Goal: Transaction & Acquisition: Purchase product/service

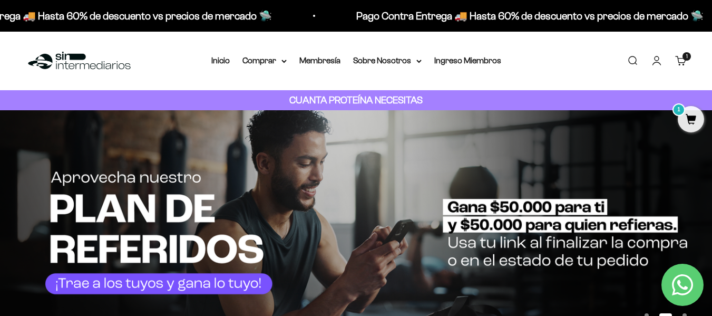
click at [681, 64] on link "Carrito 1 artículo 1" at bounding box center [681, 61] width 12 height 12
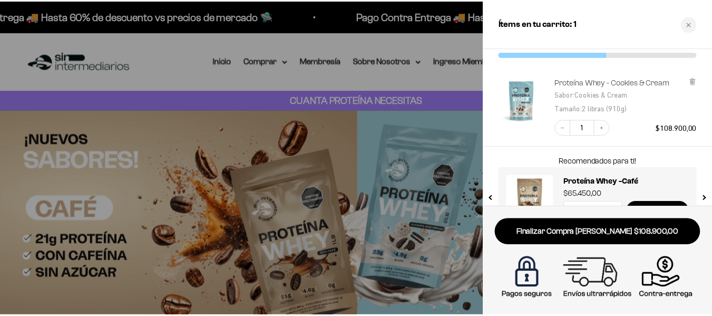
scroll to position [73, 0]
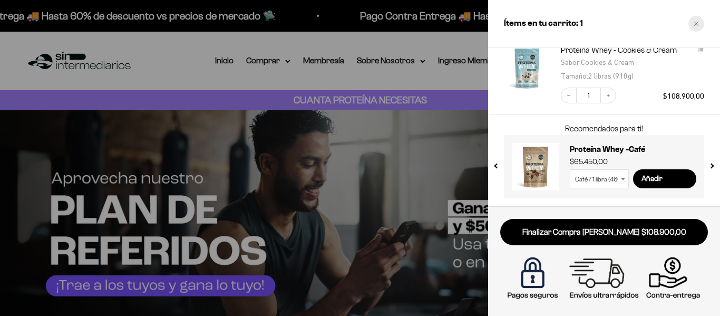
click at [696, 23] on icon "Close cart" at bounding box center [695, 23] width 5 height 5
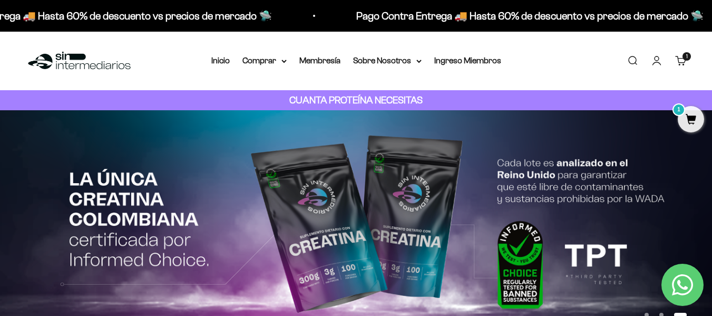
click at [651, 59] on link "Cuenta" at bounding box center [657, 61] width 12 height 12
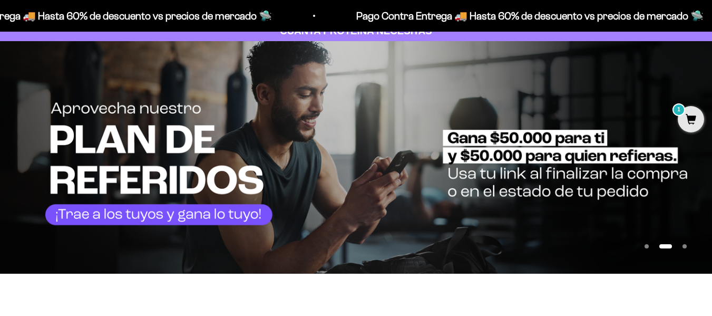
scroll to position [105, 0]
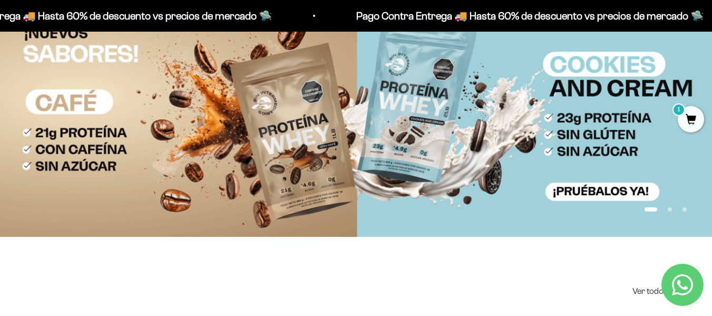
click at [328, 125] on img at bounding box center [356, 121] width 712 height 232
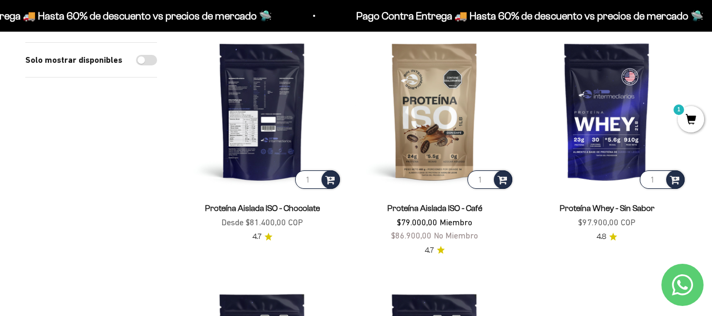
scroll to position [895, 0]
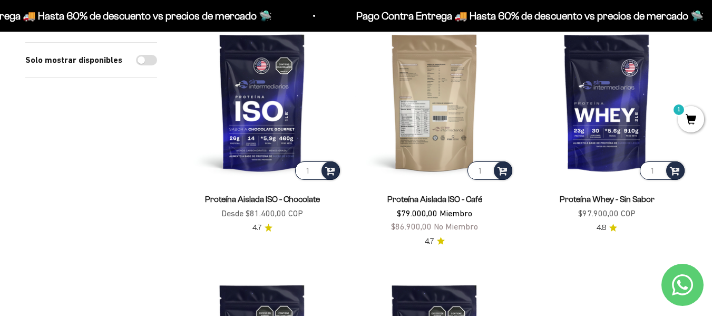
click at [469, 138] on img at bounding box center [434, 102] width 160 height 160
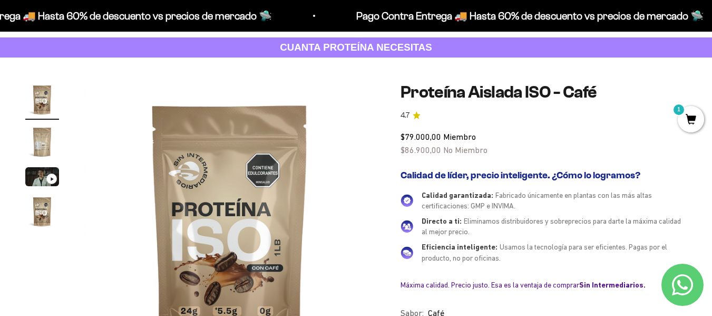
scroll to position [158, 0]
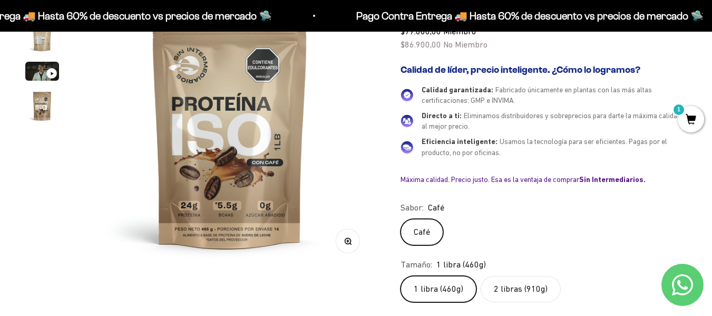
click at [522, 285] on label "2 libras (910g)" at bounding box center [520, 288] width 80 height 26
click at [400, 275] on input "2 libras (910g)" at bounding box center [400, 275] width 1 height 1
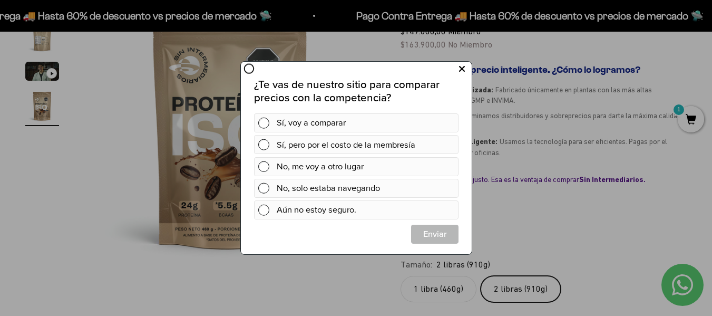
click at [463, 74] on icon at bounding box center [461, 69] width 6 height 14
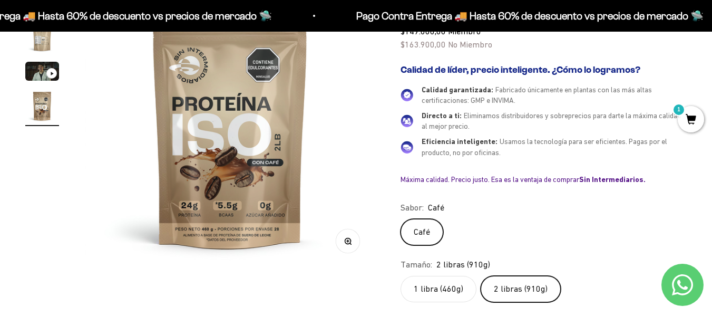
click at [687, 125] on span "1" at bounding box center [690, 119] width 26 height 26
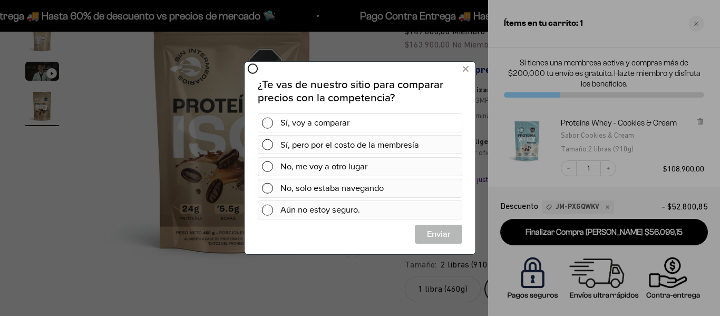
click at [390, 120] on div "Sí, voy a comparar" at bounding box center [369, 122] width 178 height 19
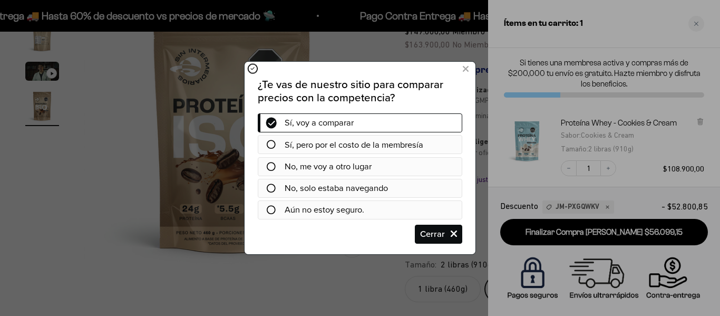
click at [278, 123] on div at bounding box center [271, 123] width 27 height 9
click at [307, 190] on span "No, solo estaba navegando" at bounding box center [335, 187] width 103 height 13
click at [271, 189] on icon at bounding box center [271, 188] width 9 height 9
click at [272, 123] on icon at bounding box center [271, 123] width 7 height 9
click at [275, 120] on icon at bounding box center [271, 123] width 7 height 9
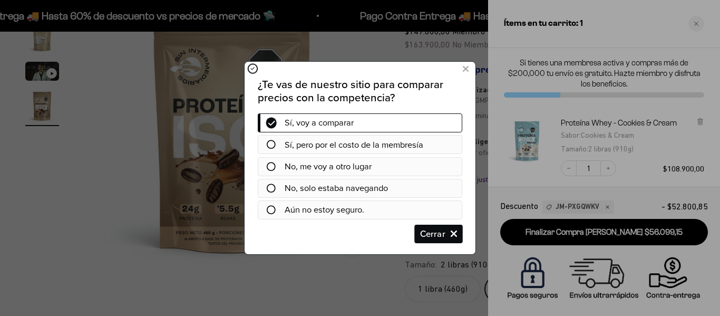
click at [456, 233] on span "Cerrar" at bounding box center [438, 233] width 46 height 19
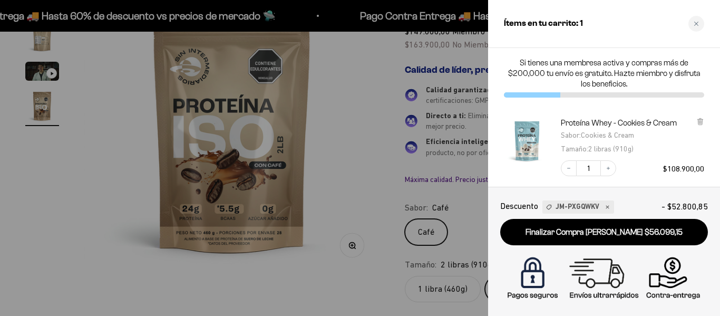
click at [453, 143] on div at bounding box center [360, 158] width 720 height 316
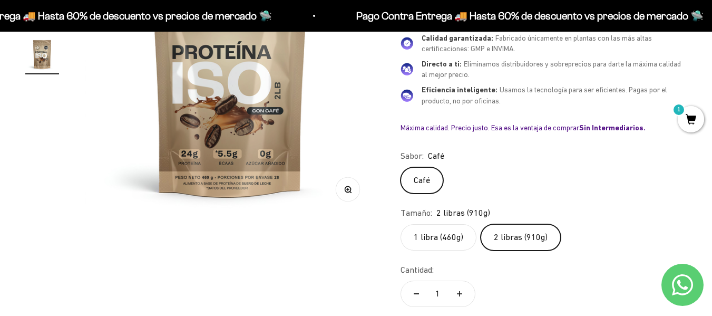
scroll to position [211, 0]
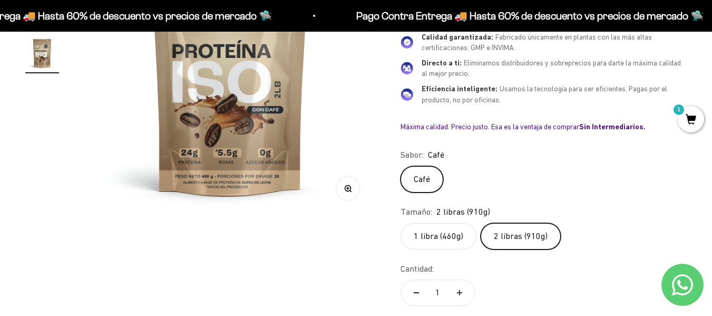
click at [442, 239] on label "1 libra (460g)" at bounding box center [438, 236] width 76 height 26
click at [400, 223] on input "1 libra (460g)" at bounding box center [400, 222] width 1 height 1
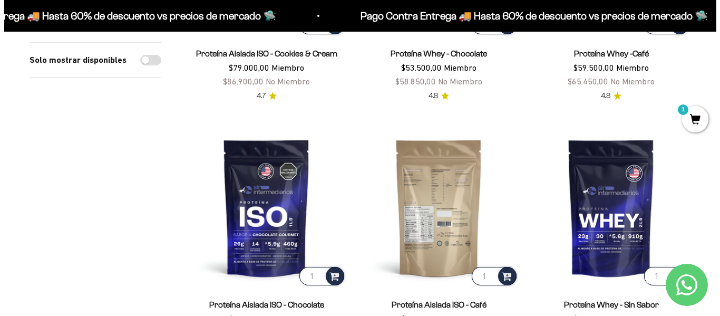
scroll to position [895, 0]
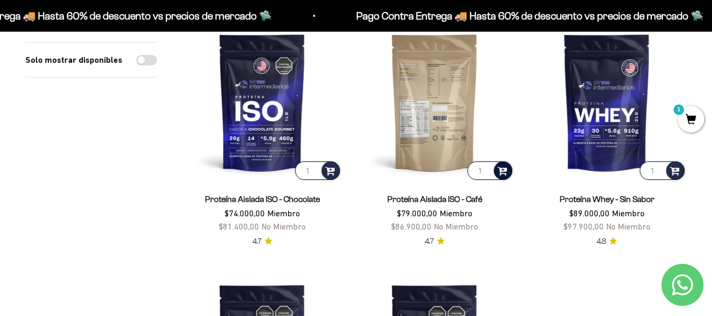
click at [505, 170] on span at bounding box center [502, 170] width 10 height 12
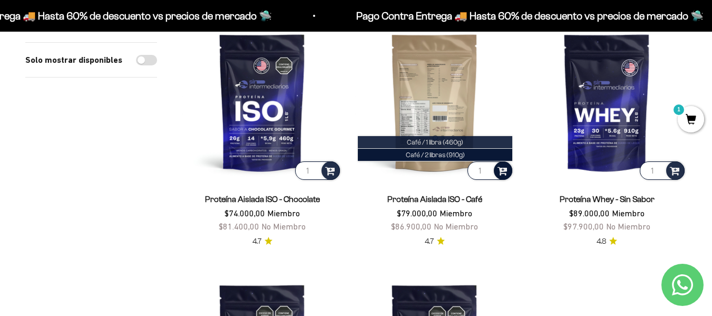
click at [485, 146] on li "Café / 1 libra (460g)" at bounding box center [435, 142] width 154 height 13
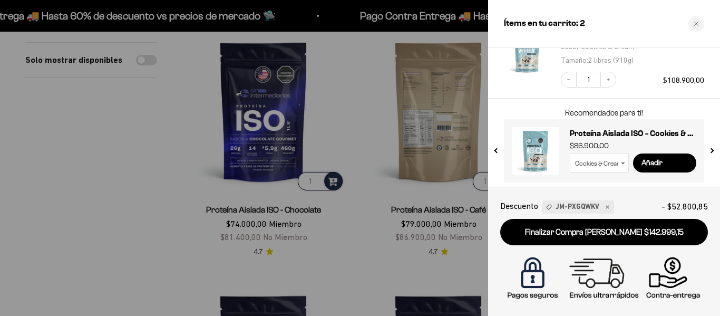
scroll to position [172, 0]
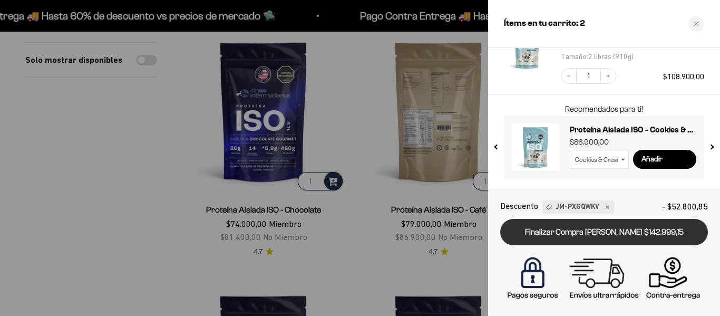
click at [583, 227] on link "Finalizar Compra Segura $142.999,15" at bounding box center [604, 232] width 208 height 27
